Goal: Information Seeking & Learning: Learn about a topic

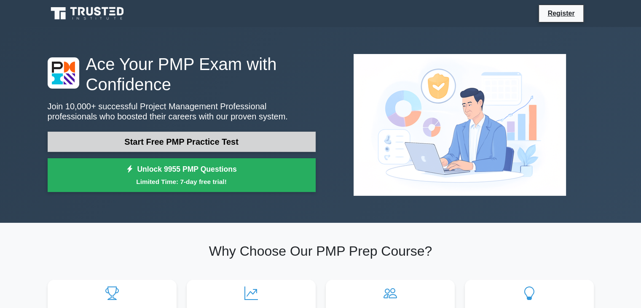
click at [214, 145] on link "Start Free PMP Practice Test" at bounding box center [182, 142] width 268 height 20
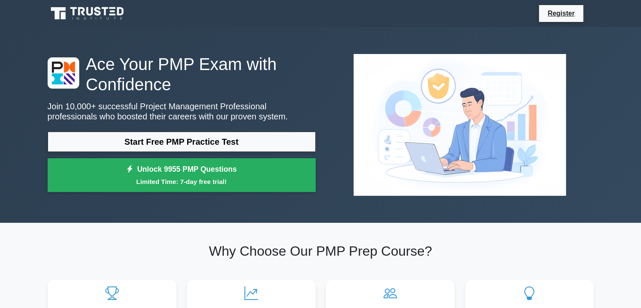
click at [602, 86] on div "Ace Your PMP Exam with Confidence Join 10,000+ successful Project Management Pr…" at bounding box center [320, 125] width 641 height 196
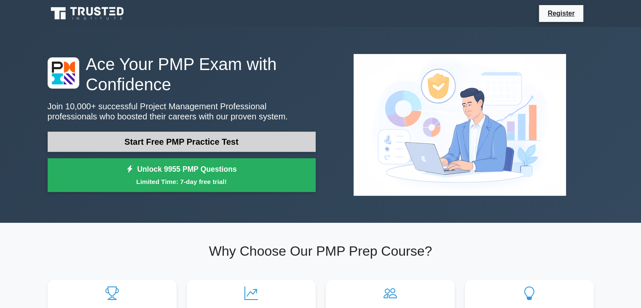
click at [259, 143] on link "Start Free PMP Practice Test" at bounding box center [182, 142] width 268 height 20
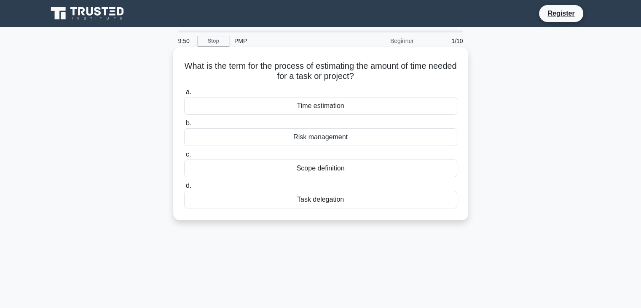
click at [338, 110] on div "Time estimation" at bounding box center [320, 106] width 273 height 18
click at [184, 95] on input "a. Time estimation" at bounding box center [184, 91] width 0 height 5
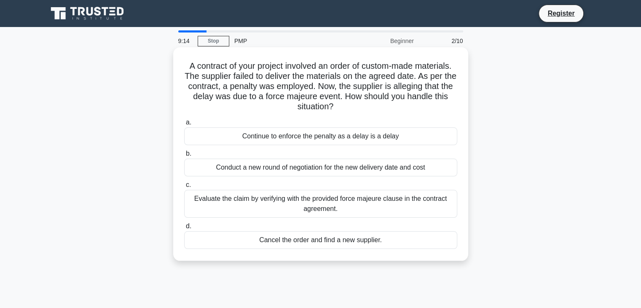
click at [320, 169] on div "Conduct a new round of negotiation for the new delivery date and cost" at bounding box center [320, 167] width 273 height 18
click at [184, 156] on input "b. Conduct a new round of negotiation for the new delivery date and cost" at bounding box center [184, 153] width 0 height 5
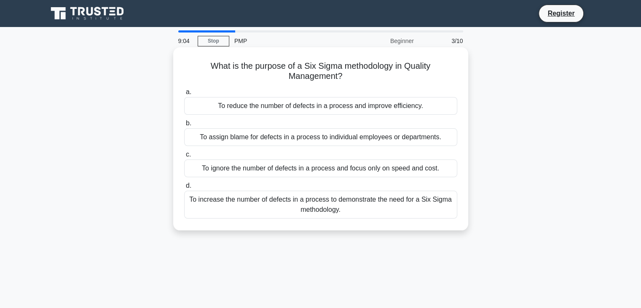
click at [261, 172] on div "To ignore the number of defects in a process and focus only on speed and cost." at bounding box center [320, 168] width 273 height 18
click at [184, 157] on input "c. To ignore the number of defects in a process and focus only on speed and cos…" at bounding box center [184, 154] width 0 height 5
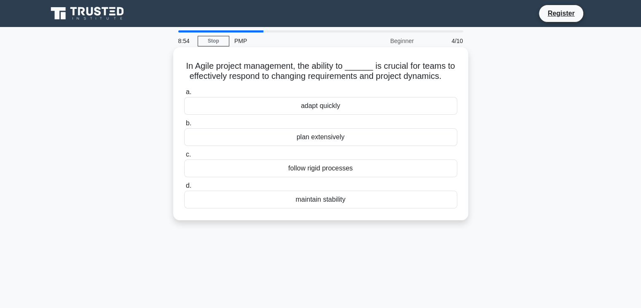
click at [357, 105] on div "adapt quickly" at bounding box center [320, 106] width 273 height 18
click at [184, 95] on input "a. adapt quickly" at bounding box center [184, 91] width 0 height 5
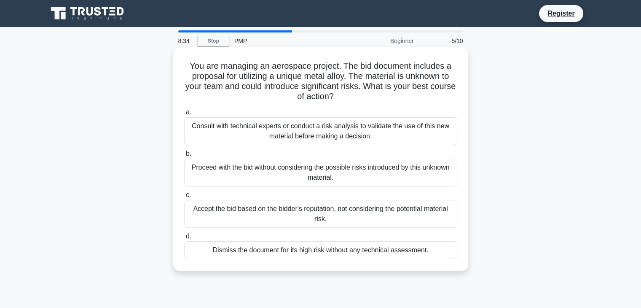
click at [323, 135] on div "Consult with technical experts or conduct a risk analysis to validate the use o…" at bounding box center [320, 131] width 273 height 28
click at [184, 115] on input "a. Consult with technical experts or conduct a risk analysis to validate the us…" at bounding box center [184, 112] width 0 height 5
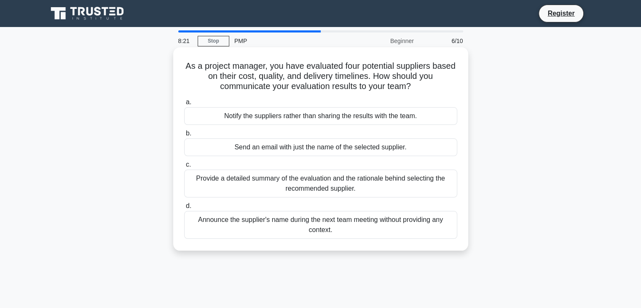
click at [275, 189] on div "Provide a detailed summary of the evaluation and the rationale behind selecting…" at bounding box center [320, 183] width 273 height 28
click at [184, 167] on input "c. Provide a detailed summary of the evaluation and the rationale behind select…" at bounding box center [184, 164] width 0 height 5
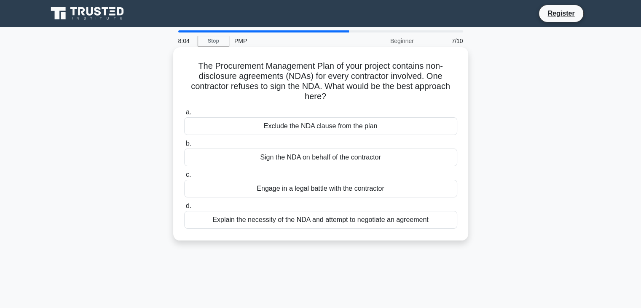
click at [311, 220] on div "Explain the necessity of the NDA and attempt to negotiate an agreement" at bounding box center [320, 220] width 273 height 18
click at [184, 209] on input "d. Explain the necessity of the NDA and attempt to negotiate an agreement" at bounding box center [184, 205] width 0 height 5
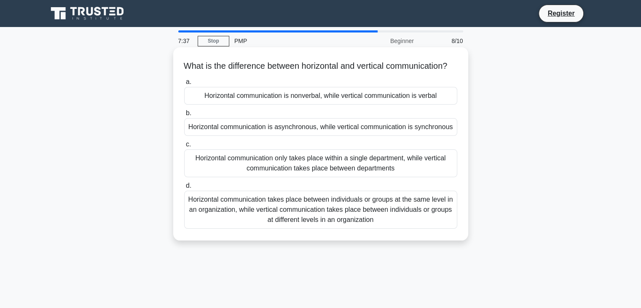
click at [379, 219] on div "Horizontal communication takes place between individuals or groups at the same …" at bounding box center [320, 210] width 273 height 38
click at [184, 188] on input "d. Horizontal communication takes place between individuals or groups at the sa…" at bounding box center [184, 185] width 0 height 5
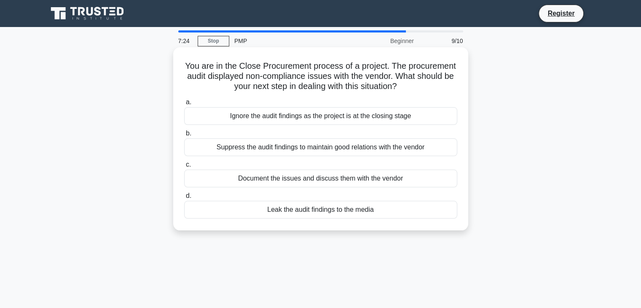
click at [321, 180] on div "Document the issues and discuss them with the vendor" at bounding box center [320, 178] width 273 height 18
click at [184, 167] on input "c. Document the issues and discuss them with the vendor" at bounding box center [184, 164] width 0 height 5
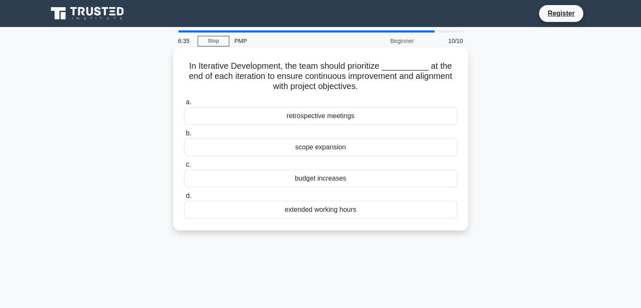
click at [364, 150] on div "scope expansion" at bounding box center [320, 147] width 273 height 18
click at [184, 136] on input "b. scope expansion" at bounding box center [184, 133] width 0 height 5
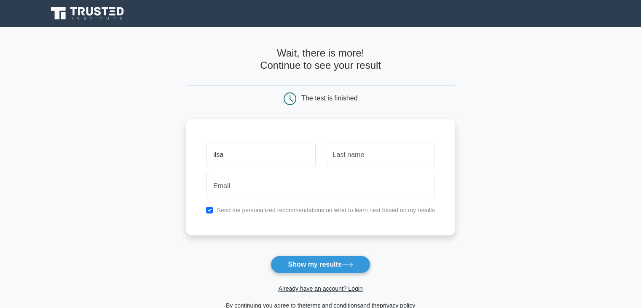
type input "ilsa"
type input "khan"
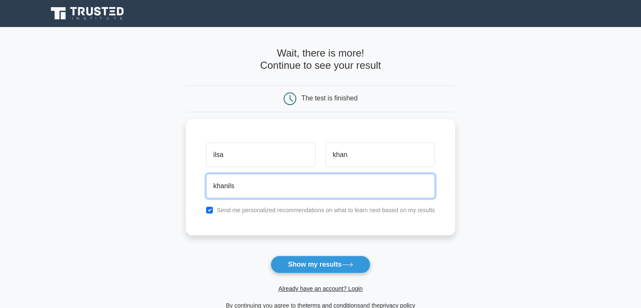
type input "[EMAIL_ADDRESS][DOMAIN_NAME]"
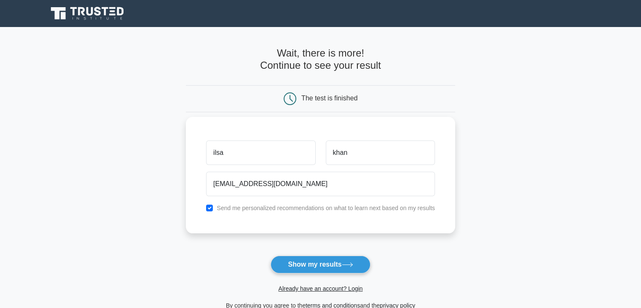
click at [261, 209] on label "Send me personalized recommendations on what to learn next based on my results" at bounding box center [326, 207] width 218 height 7
click at [209, 206] on input "checkbox" at bounding box center [209, 207] width 7 height 7
checkbox input "false"
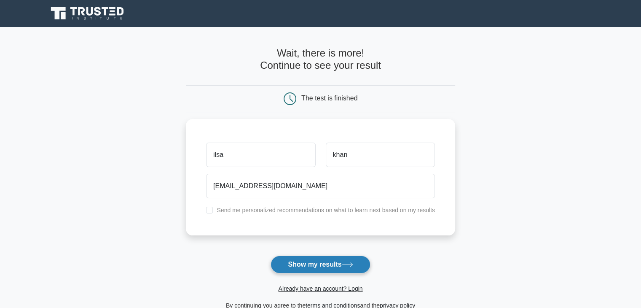
click at [305, 263] on button "Show my results" at bounding box center [320, 264] width 99 height 18
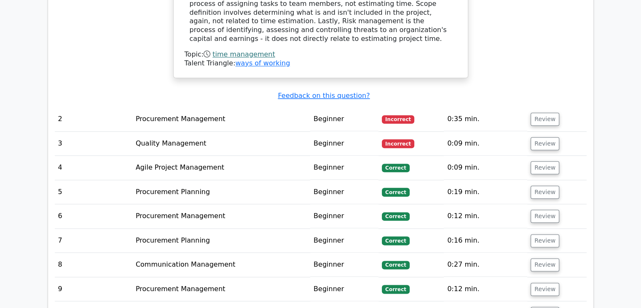
scroll to position [969, 0]
click at [545, 112] on button "Review" at bounding box center [545, 118] width 29 height 13
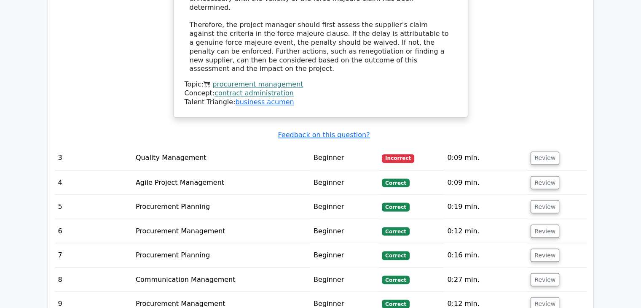
scroll to position [1433, 0]
click at [546, 151] on button "Review" at bounding box center [545, 157] width 29 height 13
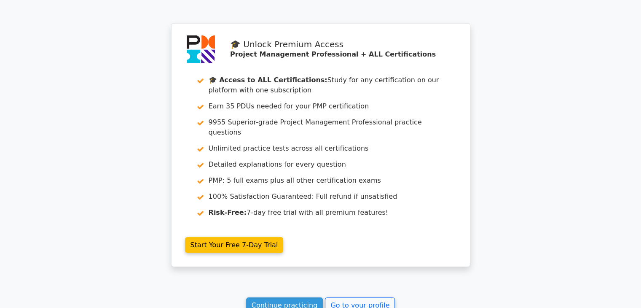
scroll to position [2227, 0]
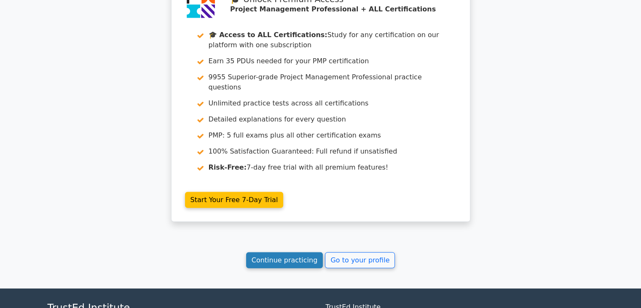
click at [306, 252] on link "Continue practicing" at bounding box center [284, 260] width 77 height 16
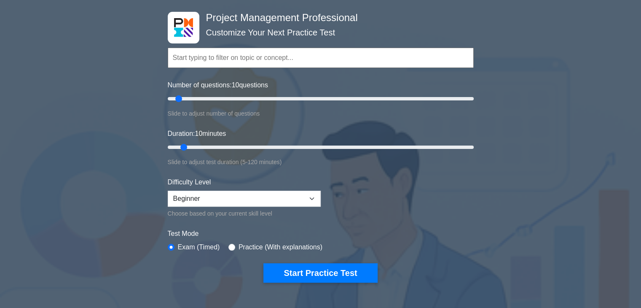
click at [256, 56] on input "text" at bounding box center [321, 58] width 306 height 20
type input "construc"
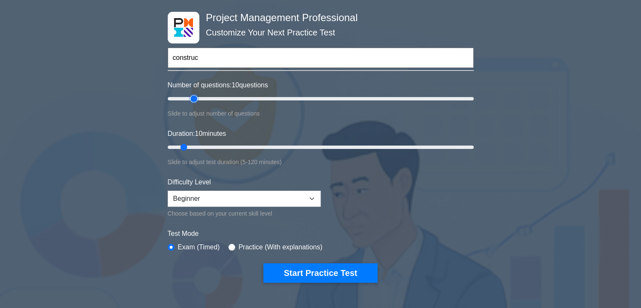
type input "20"
click at [191, 98] on input "Number of questions: 10 questions" at bounding box center [321, 99] width 306 height 10
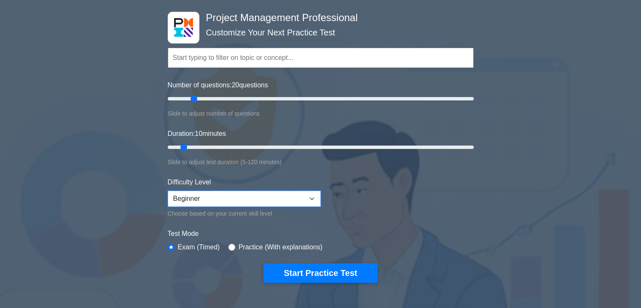
click at [241, 198] on select "Beginner Intermediate Expert" at bounding box center [244, 199] width 153 height 16
click at [241, 197] on select "Beginner Intermediate Expert" at bounding box center [244, 199] width 153 height 16
click at [241, 196] on select "Beginner Intermediate Expert" at bounding box center [244, 199] width 153 height 16
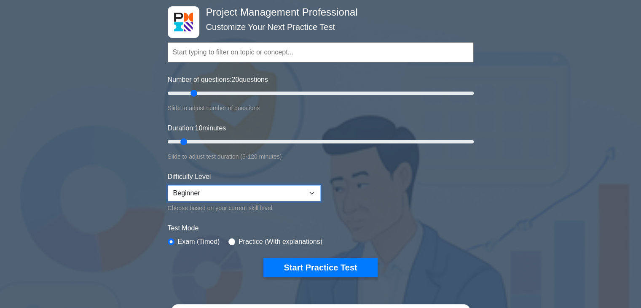
scroll to position [84, 0]
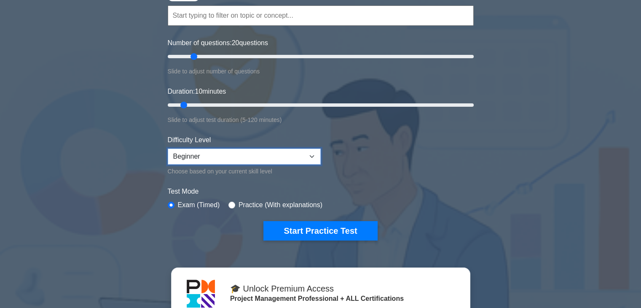
click at [275, 157] on select "Beginner Intermediate Expert" at bounding box center [244, 156] width 153 height 16
select select "expert"
click at [168, 148] on select "Beginner Intermediate Expert" at bounding box center [244, 156] width 153 height 16
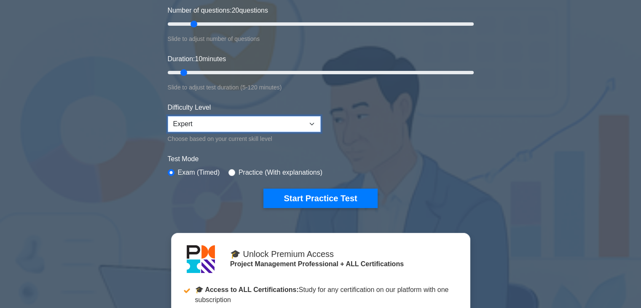
scroll to position [169, 0]
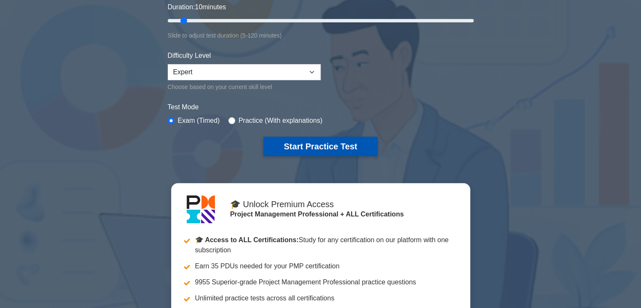
click at [340, 145] on button "Start Practice Test" at bounding box center [320, 146] width 114 height 19
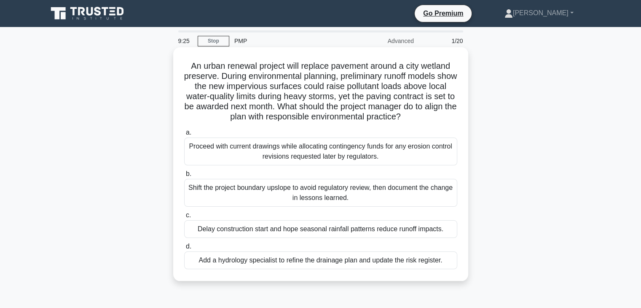
click at [320, 264] on div "Add a hydrology specialist to refine the drainage plan and update the risk regi…" at bounding box center [320, 260] width 273 height 18
click at [184, 249] on input "d. Add a hydrology specialist to refine the drainage plan and update the risk r…" at bounding box center [184, 246] width 0 height 5
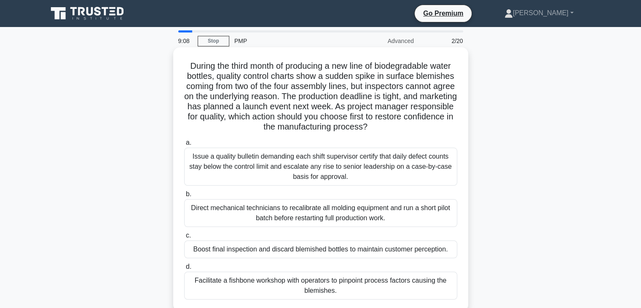
scroll to position [42, 0]
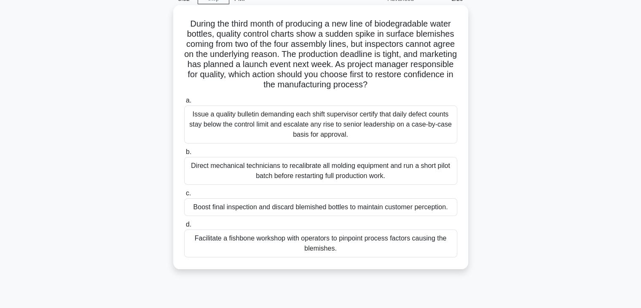
click at [358, 132] on div "Issue a quality bulletin demanding each shift supervisor certify that daily def…" at bounding box center [320, 124] width 273 height 38
click at [184, 103] on input "a. Issue a quality bulletin demanding each shift supervisor certify that daily …" at bounding box center [184, 100] width 0 height 5
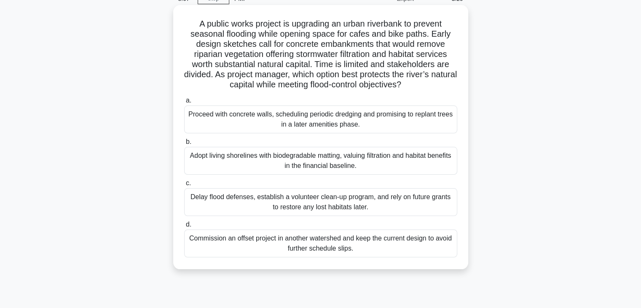
click at [297, 161] on div "Adopt living shorelines with biodegradable matting, valuing filtration and habi…" at bounding box center [320, 161] width 273 height 28
click at [184, 145] on input "b. Adopt living shorelines with biodegradable matting, valuing filtration and h…" at bounding box center [184, 141] width 0 height 5
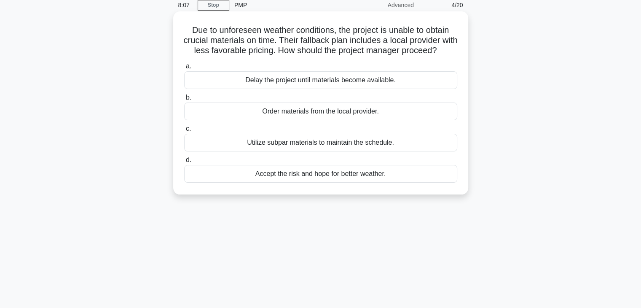
scroll to position [0, 0]
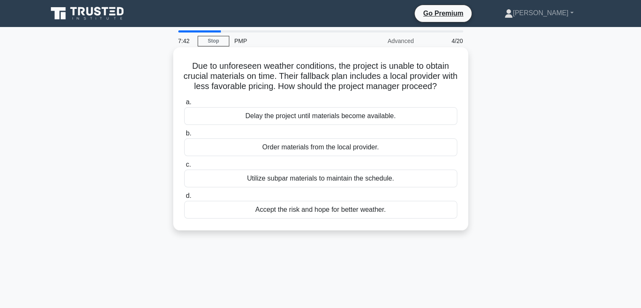
click at [344, 156] on div "Order materials from the local provider." at bounding box center [320, 147] width 273 height 18
click at [184, 136] on input "b. Order materials from the local provider." at bounding box center [184, 133] width 0 height 5
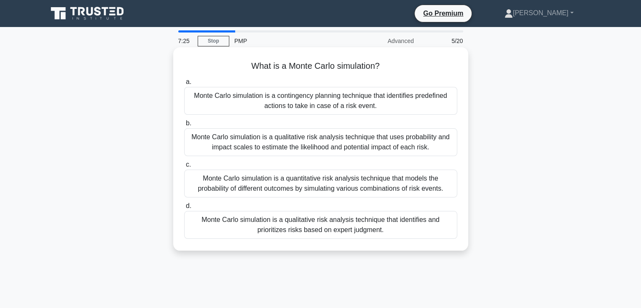
click at [310, 179] on div "Monte Carlo simulation is a quantitative risk analysis technique that models th…" at bounding box center [320, 183] width 273 height 28
click at [184, 167] on input "c. Monte Carlo simulation is a quantitative risk analysis technique that models…" at bounding box center [184, 164] width 0 height 5
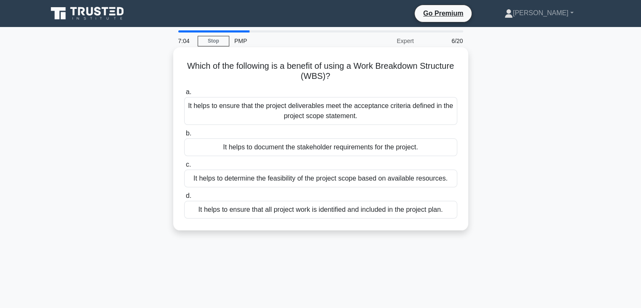
click at [384, 118] on div "It helps to ensure that the project deliverables meet the acceptance criteria d…" at bounding box center [320, 111] width 273 height 28
click at [184, 95] on input "a. It helps to ensure that the project deliverables meet the acceptance criteri…" at bounding box center [184, 91] width 0 height 5
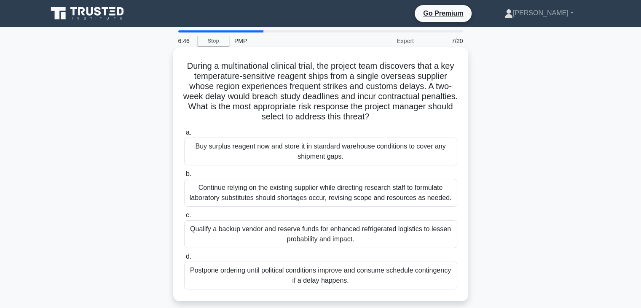
scroll to position [42, 0]
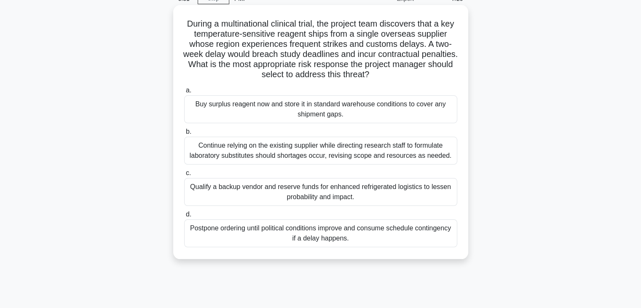
click at [401, 195] on div "Qualify a backup vendor and reserve funds for enhanced refrigerated logistics t…" at bounding box center [320, 192] width 273 height 28
click at [184, 176] on input "c. Qualify a backup vendor and reserve funds for enhanced refrigerated logistic…" at bounding box center [184, 172] width 0 height 5
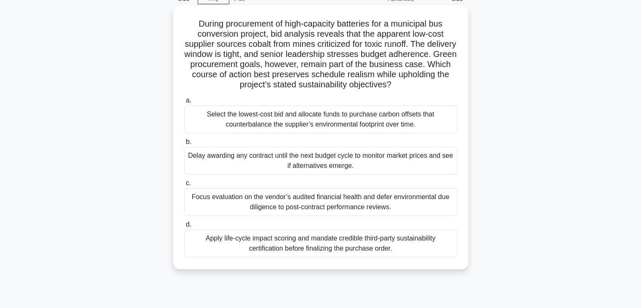
click at [414, 248] on div "Apply life-cycle impact scoring and mandate credible third-party sustainability…" at bounding box center [320, 243] width 273 height 28
click at [184, 227] on input "d. Apply life-cycle impact scoring and mandate credible third-party sustainabil…" at bounding box center [184, 224] width 0 height 5
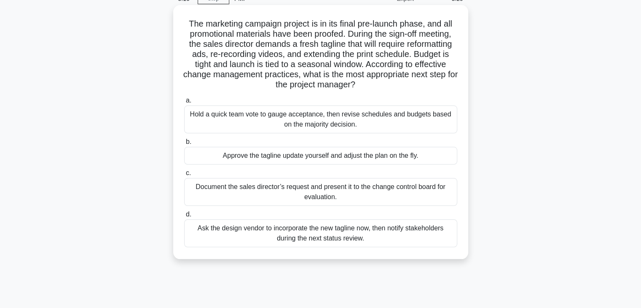
click at [405, 128] on div "Hold a quick team vote to gauge acceptance, then revise schedules and budgets b…" at bounding box center [320, 119] width 273 height 28
click at [184, 103] on input "a. Hold a quick team vote to gauge acceptance, then revise schedules and budget…" at bounding box center [184, 100] width 0 height 5
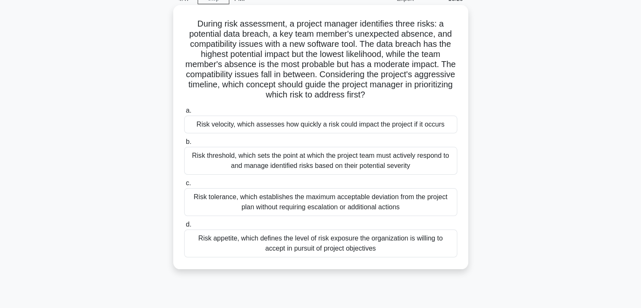
click at [427, 212] on div "Risk tolerance, which establishes the maximum acceptable deviation from the pro…" at bounding box center [320, 202] width 273 height 28
click at [184, 186] on input "c. Risk tolerance, which establishes the maximum acceptable deviation from the …" at bounding box center [184, 182] width 0 height 5
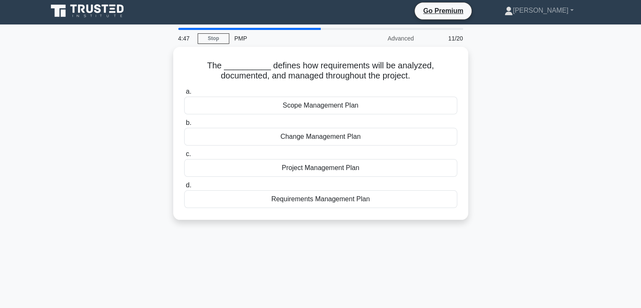
scroll to position [0, 0]
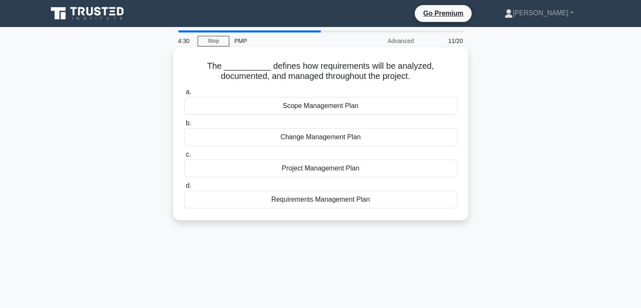
click at [360, 202] on div "Requirements Management Plan" at bounding box center [320, 200] width 273 height 18
click at [184, 188] on input "d. Requirements Management Plan" at bounding box center [184, 185] width 0 height 5
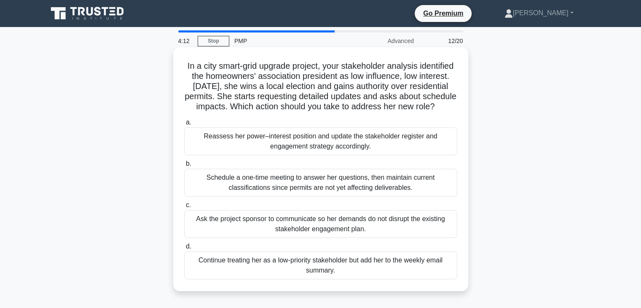
scroll to position [42, 0]
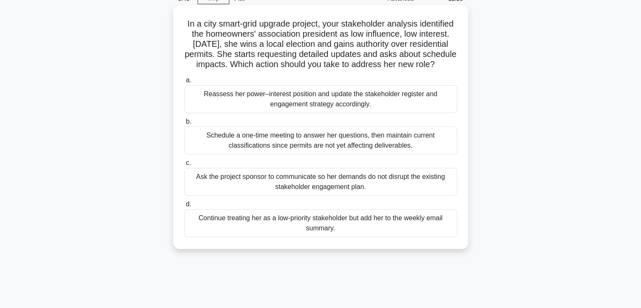
click at [293, 154] on div "Schedule a one-time meeting to answer her questions, then maintain current clas…" at bounding box center [320, 140] width 273 height 28
click at [184, 124] on input "b. Schedule a one-time meeting to answer her questions, then maintain current c…" at bounding box center [184, 121] width 0 height 5
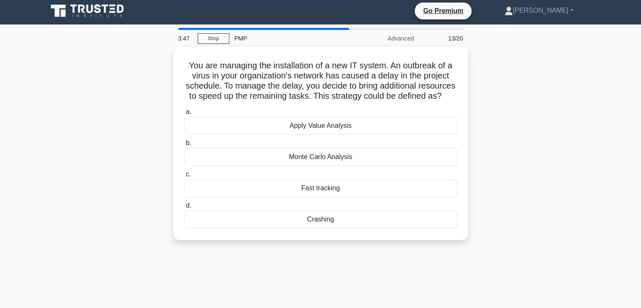
scroll to position [0, 0]
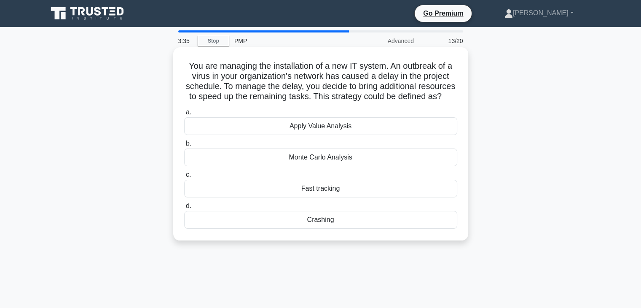
click at [364, 166] on div "Monte Carlo Analysis" at bounding box center [320, 157] width 273 height 18
click at [184, 146] on input "b. Monte Carlo Analysis" at bounding box center [184, 143] width 0 height 5
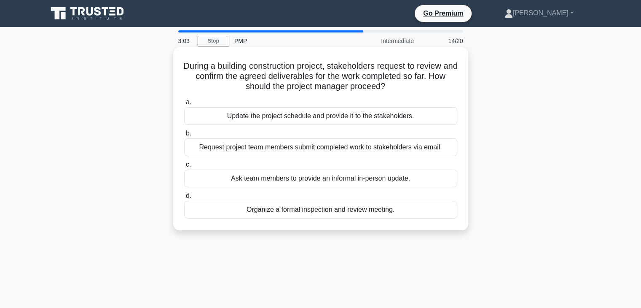
click at [361, 208] on div "Organize a formal inspection and review meeting." at bounding box center [320, 210] width 273 height 18
click at [184, 199] on input "d. Organize a formal inspection and review meeting." at bounding box center [184, 195] width 0 height 5
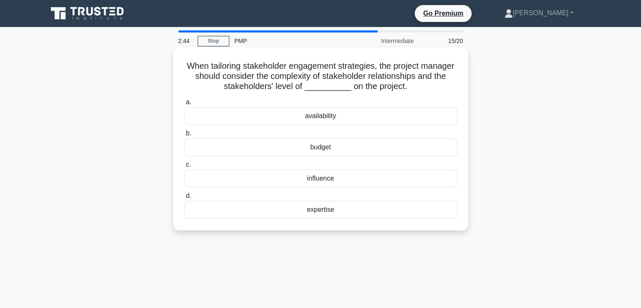
click at [332, 211] on div "expertise" at bounding box center [320, 210] width 273 height 18
click at [184, 199] on input "d. expertise" at bounding box center [184, 195] width 0 height 5
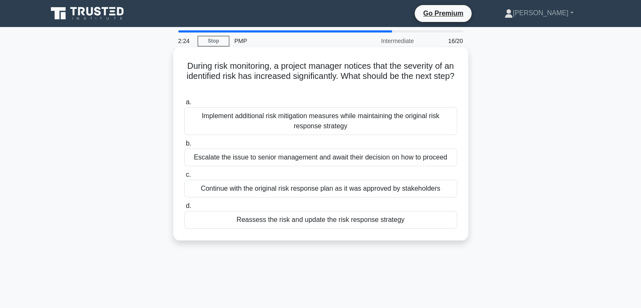
click at [368, 220] on div "Reassess the risk and update the risk response strategy" at bounding box center [320, 220] width 273 height 18
click at [184, 209] on input "d. Reassess the risk and update the risk response strategy" at bounding box center [184, 205] width 0 height 5
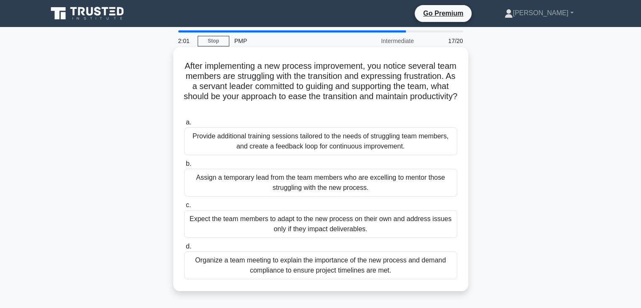
click at [367, 145] on div "Provide additional training sessions tailored to the needs of struggling team m…" at bounding box center [320, 141] width 273 height 28
click at [184, 125] on input "a. Provide additional training sessions tailored to the needs of struggling tea…" at bounding box center [184, 122] width 0 height 5
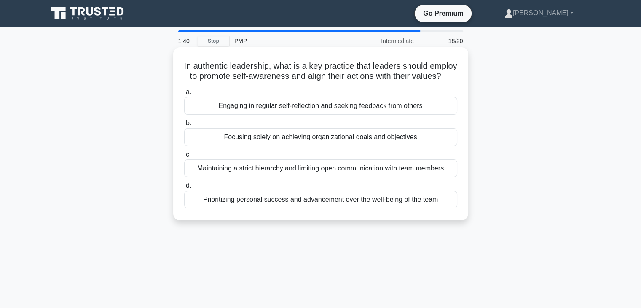
click at [345, 115] on div "Engaging in regular self-reflection and seeking feedback from others" at bounding box center [320, 106] width 273 height 18
click at [184, 95] on input "a. Engaging in regular self-reflection and seeking feedback from others" at bounding box center [184, 91] width 0 height 5
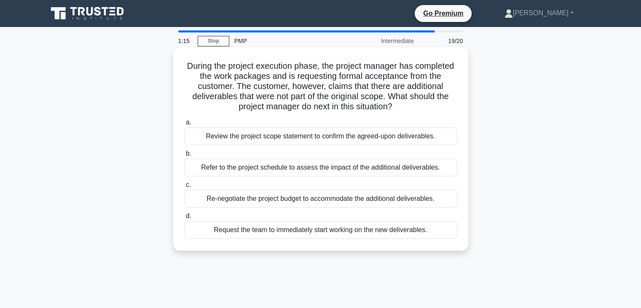
click at [376, 137] on div "Review the project scope statement to confirm the agreed-upon deliverables." at bounding box center [320, 136] width 273 height 18
click at [184, 125] on input "a. Review the project scope statement to confirm the agreed-upon deliverables." at bounding box center [184, 122] width 0 height 5
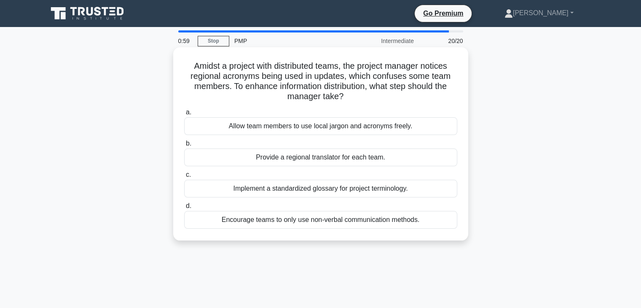
click at [421, 193] on div "Implement a standardized glossary for project terminology." at bounding box center [320, 189] width 273 height 18
click at [184, 177] on input "c. Implement a standardized glossary for project terminology." at bounding box center [184, 174] width 0 height 5
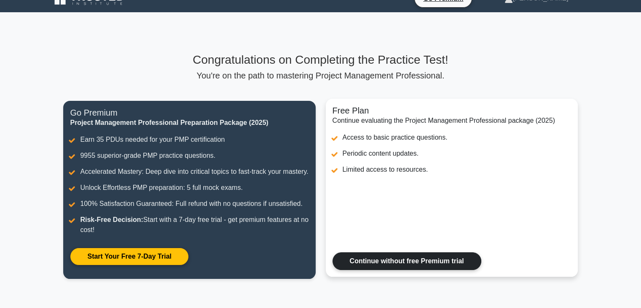
scroll to position [13, 0]
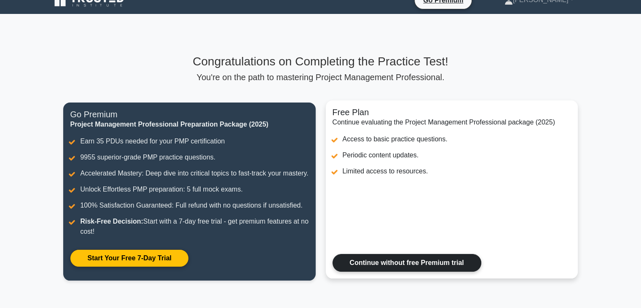
click at [415, 271] on link "Continue without free Premium trial" at bounding box center [407, 263] width 149 height 18
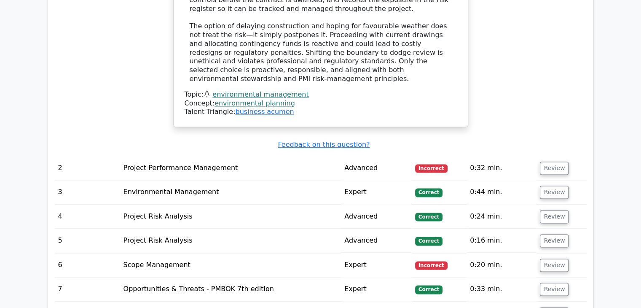
scroll to position [1265, 0]
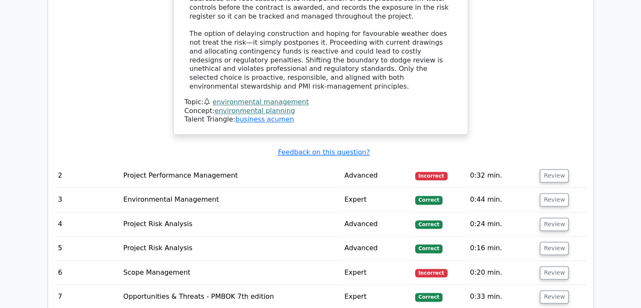
click at [306, 164] on td "Project Performance Management" at bounding box center [230, 176] width 221 height 24
click at [548, 169] on button "Review" at bounding box center [554, 175] width 29 height 13
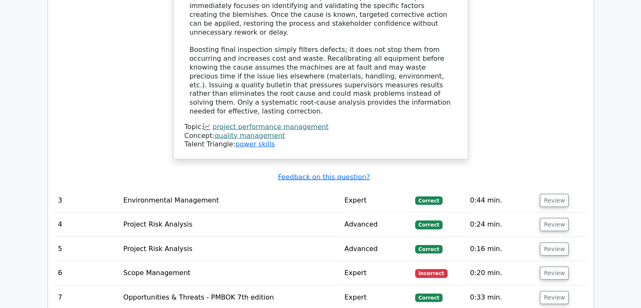
scroll to position [1813, 0]
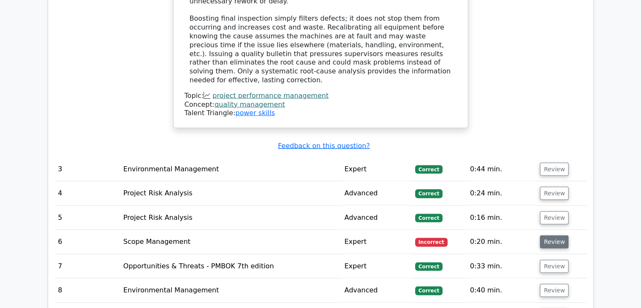
click at [546, 235] on button "Review" at bounding box center [554, 241] width 29 height 13
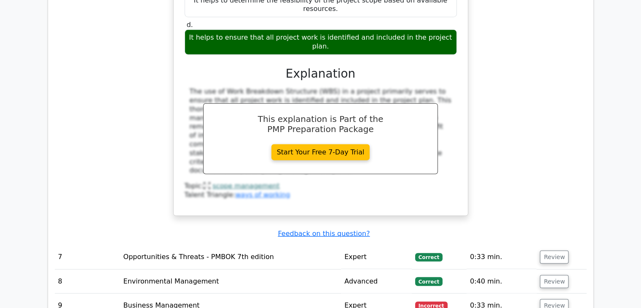
scroll to position [2192, 0]
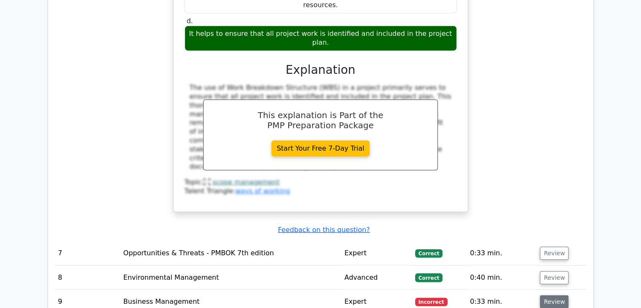
click at [558, 295] on button "Review" at bounding box center [554, 301] width 29 height 13
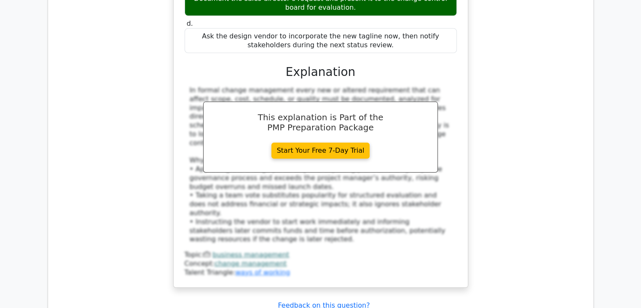
scroll to position [2698, 0]
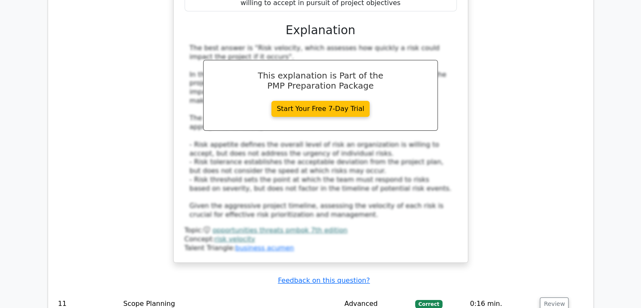
scroll to position [3372, 0]
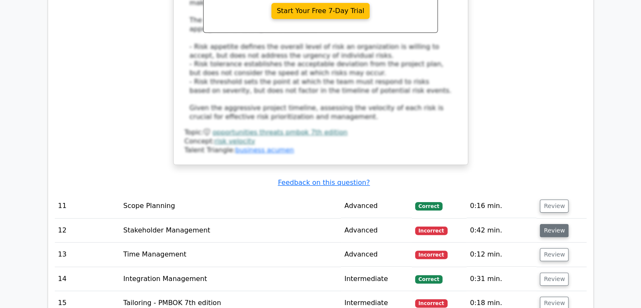
click at [545, 224] on button "Review" at bounding box center [554, 230] width 29 height 13
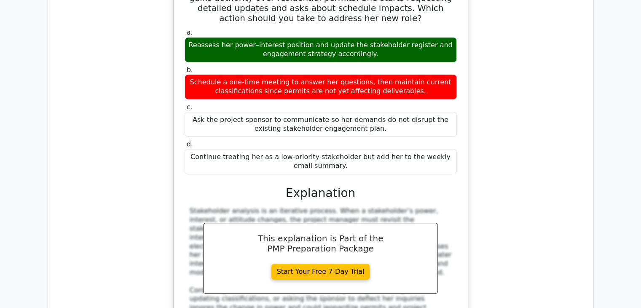
scroll to position [3667, 0]
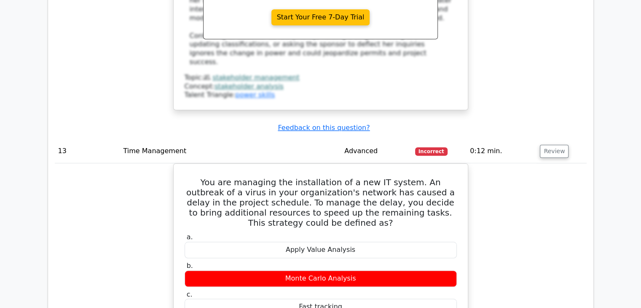
scroll to position [4215, 0]
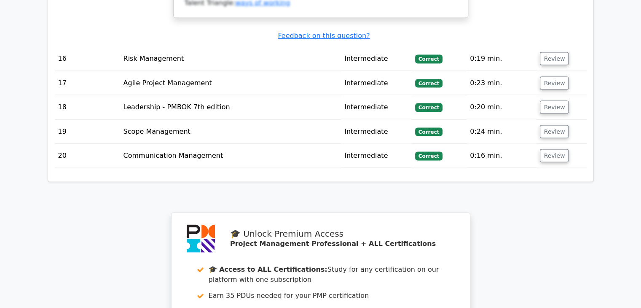
scroll to position [5010, 0]
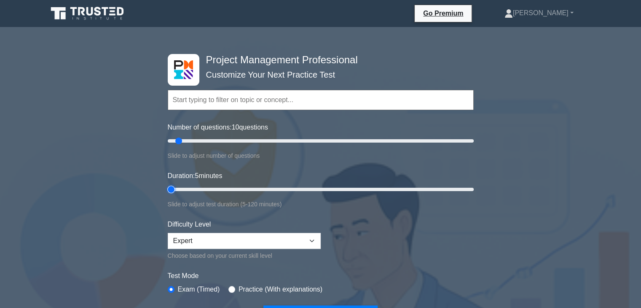
drag, startPoint x: 182, startPoint y: 188, endPoint x: 175, endPoint y: 188, distance: 6.7
type input "5"
click at [175, 188] on input "Duration: 5 minutes" at bounding box center [321, 189] width 306 height 10
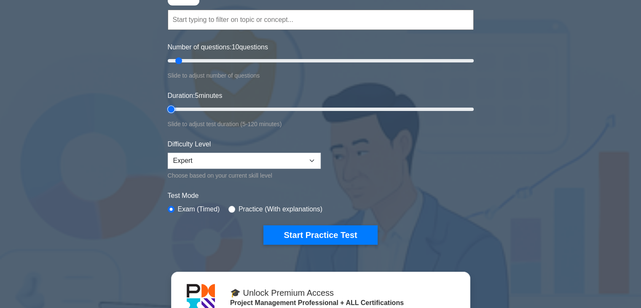
scroll to position [84, 0]
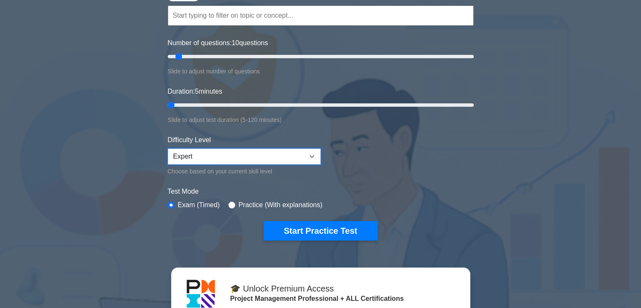
click at [271, 157] on select "Beginner Intermediate Expert" at bounding box center [244, 156] width 153 height 16
select select "beginner"
click at [168, 148] on select "Beginner Intermediate Expert" at bounding box center [244, 156] width 153 height 16
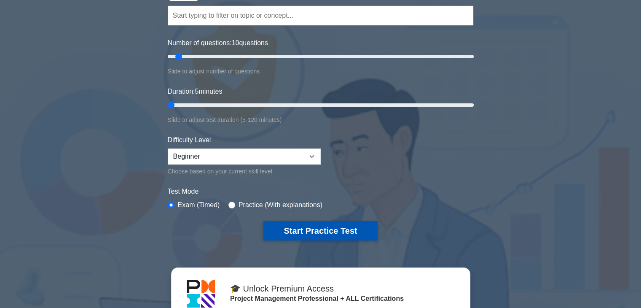
click at [345, 225] on button "Start Practice Test" at bounding box center [320, 230] width 114 height 19
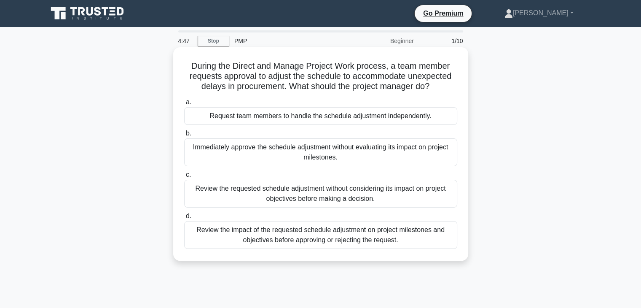
click at [418, 234] on div "Review the impact of the requested schedule adjustment on project milestones an…" at bounding box center [320, 235] width 273 height 28
click at [184, 219] on input "d. Review the impact of the requested schedule adjustment on project milestones…" at bounding box center [184, 215] width 0 height 5
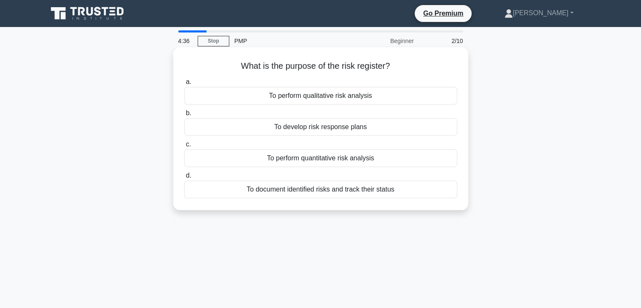
click at [412, 191] on div "To document identified risks and track their status" at bounding box center [320, 189] width 273 height 18
click at [184, 178] on input "d. To document identified risks and track their status" at bounding box center [184, 175] width 0 height 5
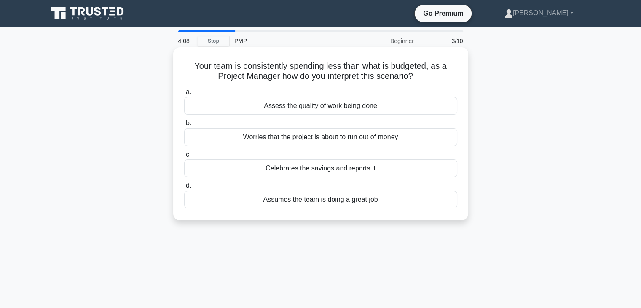
click at [350, 107] on div "Assess the quality of work being done" at bounding box center [320, 106] width 273 height 18
click at [184, 95] on input "a. Assess the quality of work being done" at bounding box center [184, 91] width 0 height 5
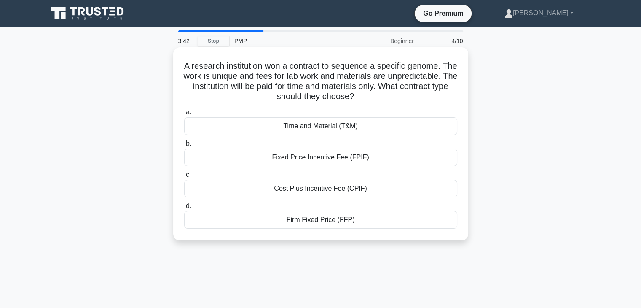
click at [350, 121] on div "Time and Material (T&M)" at bounding box center [320, 126] width 273 height 18
click at [184, 115] on input "a. Time and Material (T&M)" at bounding box center [184, 112] width 0 height 5
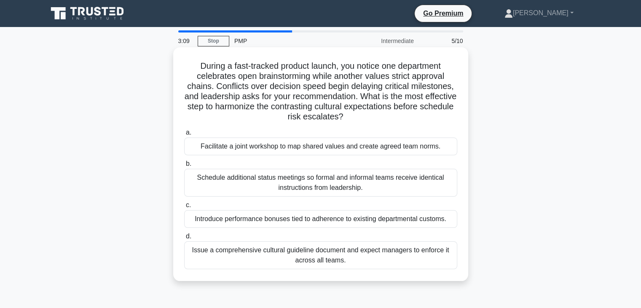
click at [360, 147] on div "Facilitate a joint workshop to map shared values and create agreed team norms." at bounding box center [320, 146] width 273 height 18
click at [184, 135] on input "a. Facilitate a joint workshop to map shared values and create agreed team norm…" at bounding box center [184, 132] width 0 height 5
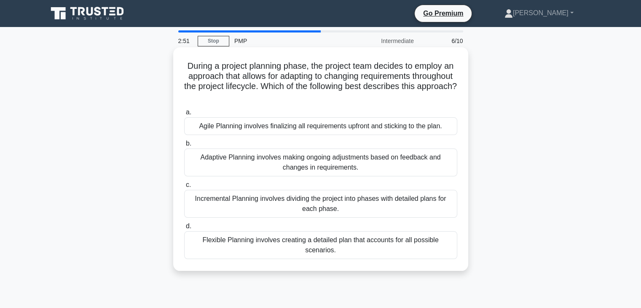
click at [392, 167] on div "Adaptive Planning involves making ongoing adjustments based on feedback and cha…" at bounding box center [320, 162] width 273 height 28
click at [184, 146] on input "b. Adaptive Planning involves making ongoing adjustments based on feedback and …" at bounding box center [184, 143] width 0 height 5
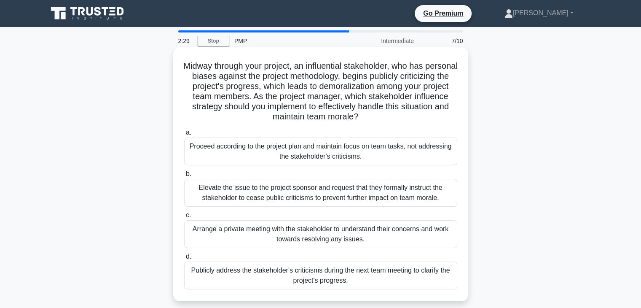
click at [263, 240] on div "Arrange a private meeting with the stakeholder to understand their concerns and…" at bounding box center [320, 234] width 273 height 28
click at [184, 218] on input "c. Arrange a private meeting with the stakeholder to understand their concerns …" at bounding box center [184, 214] width 0 height 5
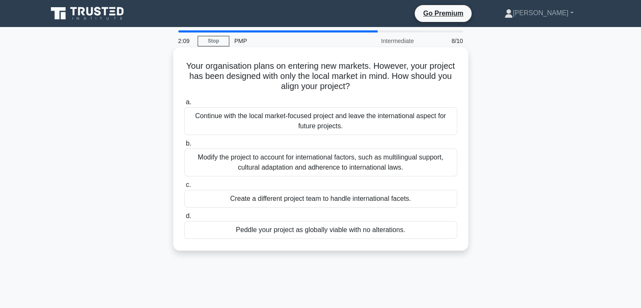
click at [433, 166] on div "Modify the project to account for international factors, such as multilingual s…" at bounding box center [320, 162] width 273 height 28
click at [184, 146] on input "b. Modify the project to account for international factors, such as multilingua…" at bounding box center [184, 143] width 0 height 5
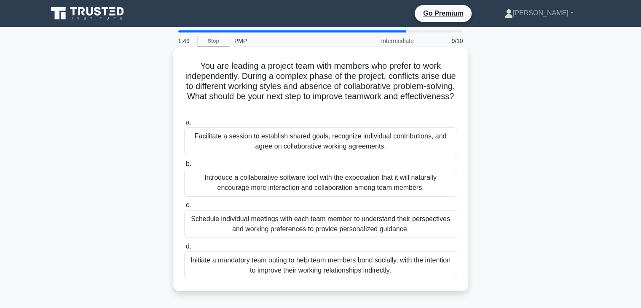
click at [384, 143] on div "Facilitate a session to establish shared goals, recognize individual contributi…" at bounding box center [320, 141] width 273 height 28
click at [184, 125] on input "a. Facilitate a session to establish shared goals, recognize individual contrib…" at bounding box center [184, 122] width 0 height 5
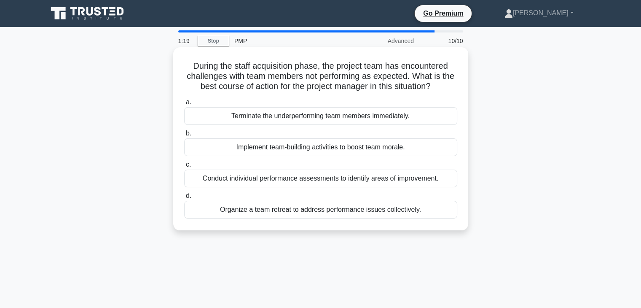
click at [319, 179] on div "Conduct individual performance assessments to identify areas of improvement." at bounding box center [320, 178] width 273 height 18
click at [184, 167] on input "c. Conduct individual performance assessments to identify areas of improvement." at bounding box center [184, 164] width 0 height 5
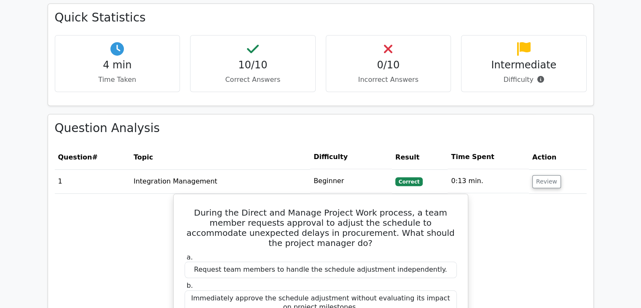
scroll to position [674, 0]
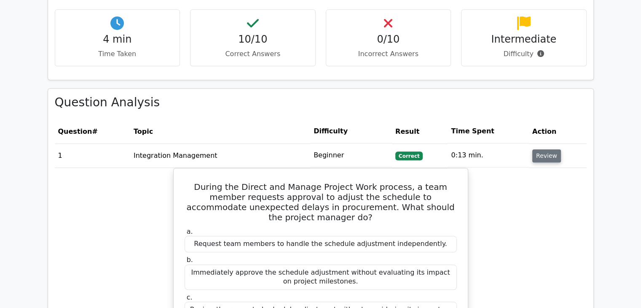
click at [539, 149] on button "Review" at bounding box center [546, 155] width 29 height 13
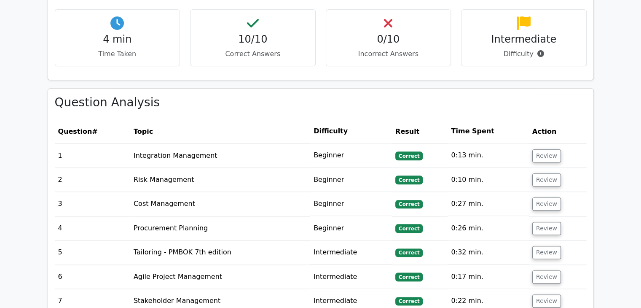
click at [505, 145] on td "0:13 min." at bounding box center [488, 155] width 81 height 24
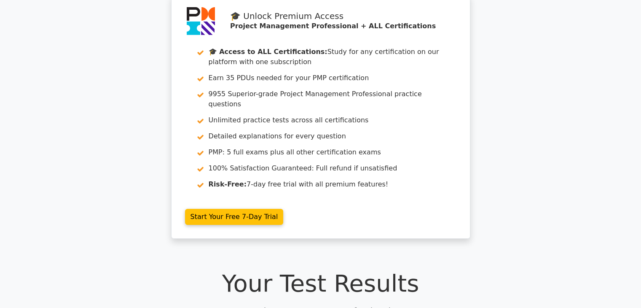
scroll to position [0, 0]
